Goal: Task Accomplishment & Management: Manage account settings

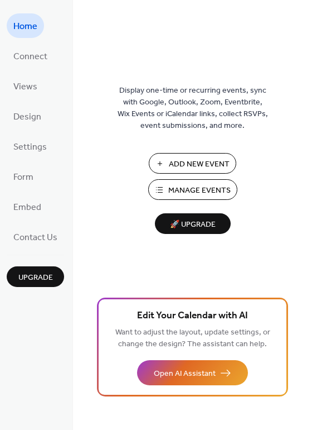
click at [194, 161] on span "Add New Event" at bounding box center [199, 164] width 61 height 12
click at [18, 150] on span "Settings" at bounding box center [29, 147] width 33 height 18
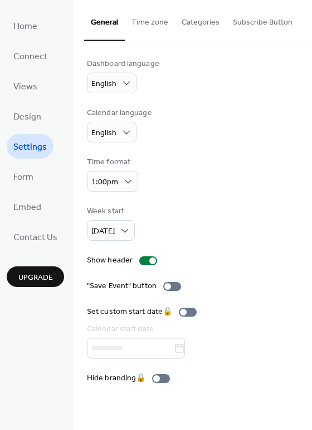
click at [278, 23] on button "Subscribe Button" at bounding box center [263, 20] width 73 height 40
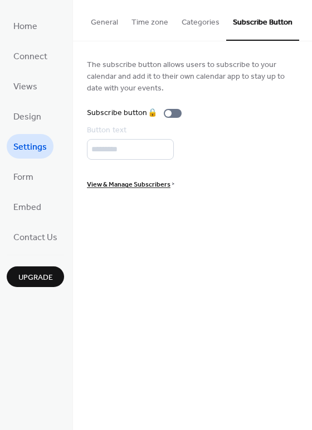
click at [44, 277] on span "Upgrade" at bounding box center [35, 278] width 35 height 12
